Goal: Task Accomplishment & Management: Manage account settings

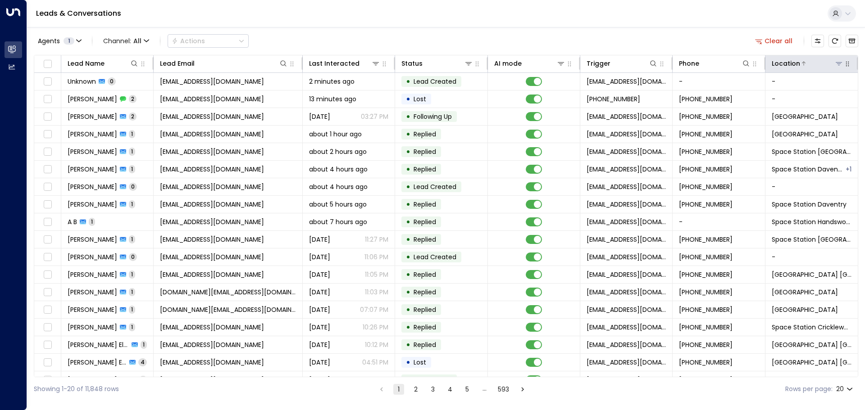
click at [836, 63] on icon at bounding box center [838, 63] width 6 height 3
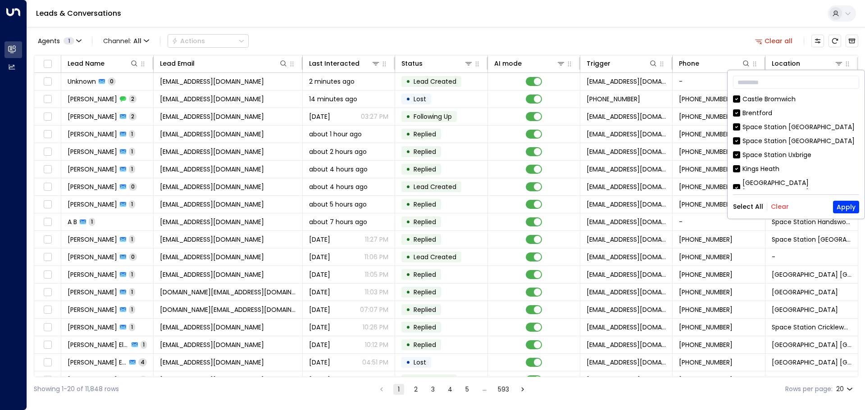
click at [779, 208] on button "Clear" at bounding box center [779, 206] width 18 height 7
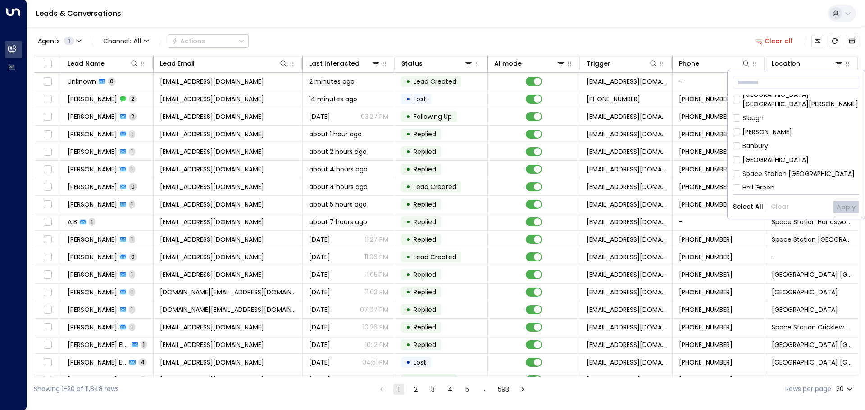
scroll to position [315, 0]
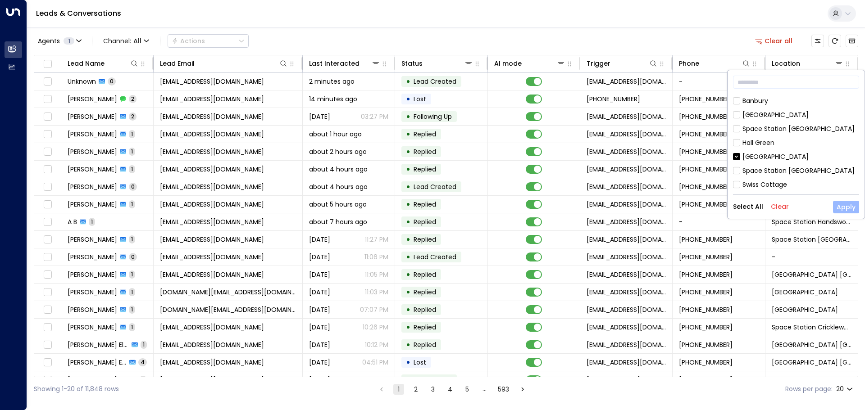
click at [839, 206] on button "Apply" at bounding box center [846, 207] width 26 height 13
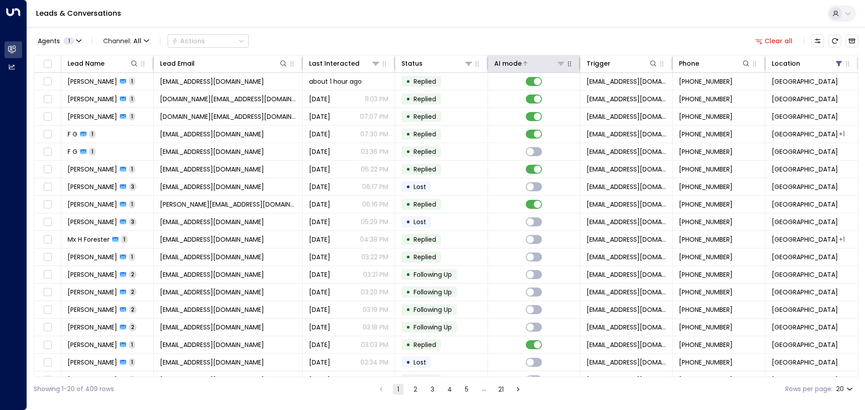
click at [557, 63] on icon at bounding box center [560, 63] width 7 height 7
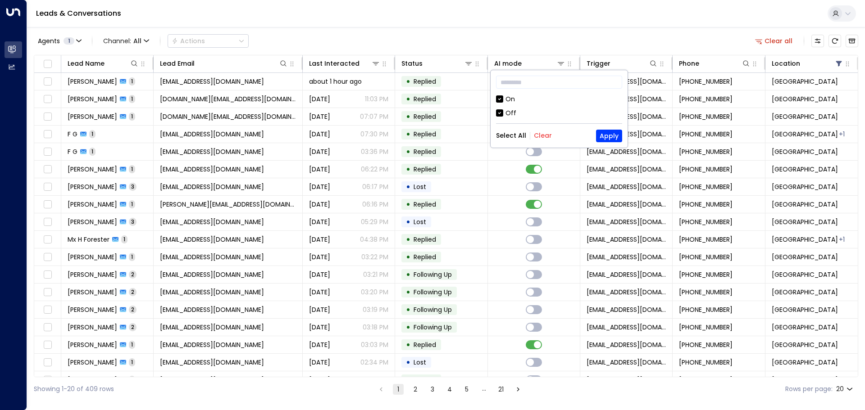
click at [507, 114] on div "Off" at bounding box center [510, 113] width 11 height 9
click at [613, 135] on button "Apply" at bounding box center [609, 136] width 26 height 13
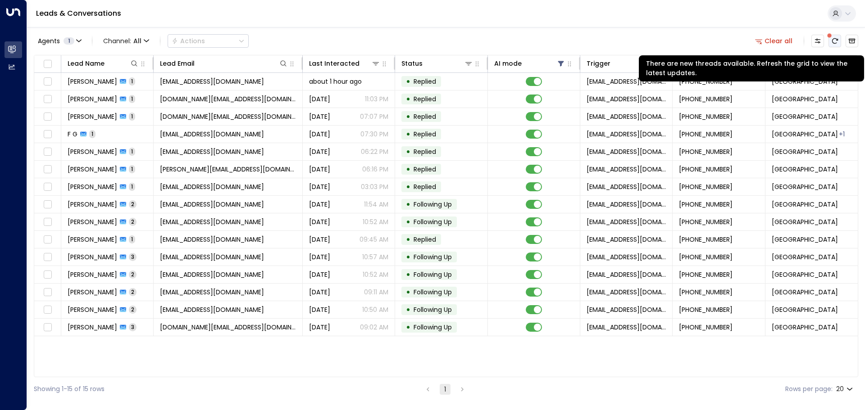
click at [835, 38] on icon "There are new threads available. Refresh the grid to view the latest updates." at bounding box center [834, 40] width 7 height 7
